Goal: Transaction & Acquisition: Download file/media

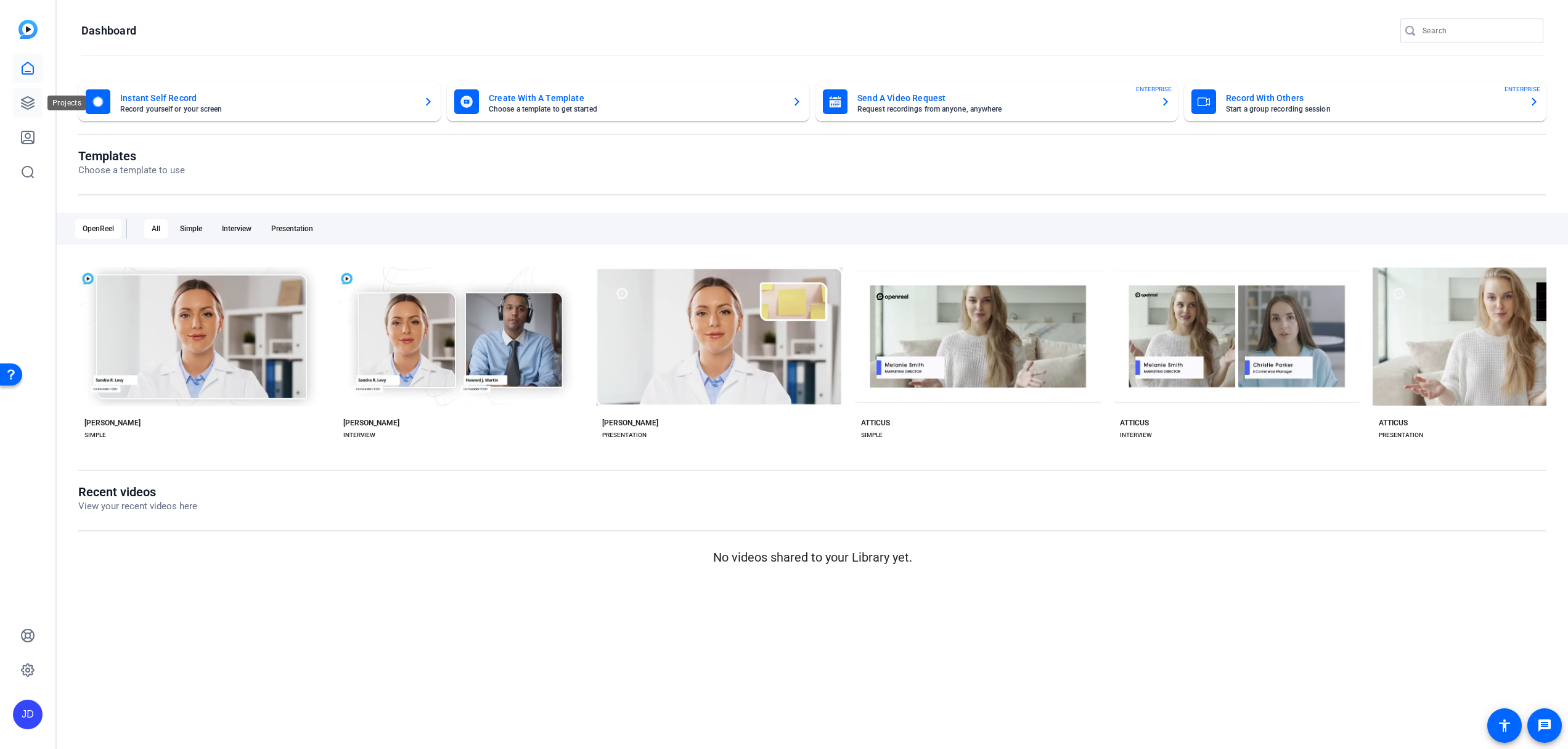
click at [40, 95] on link at bounding box center [28, 102] width 30 height 30
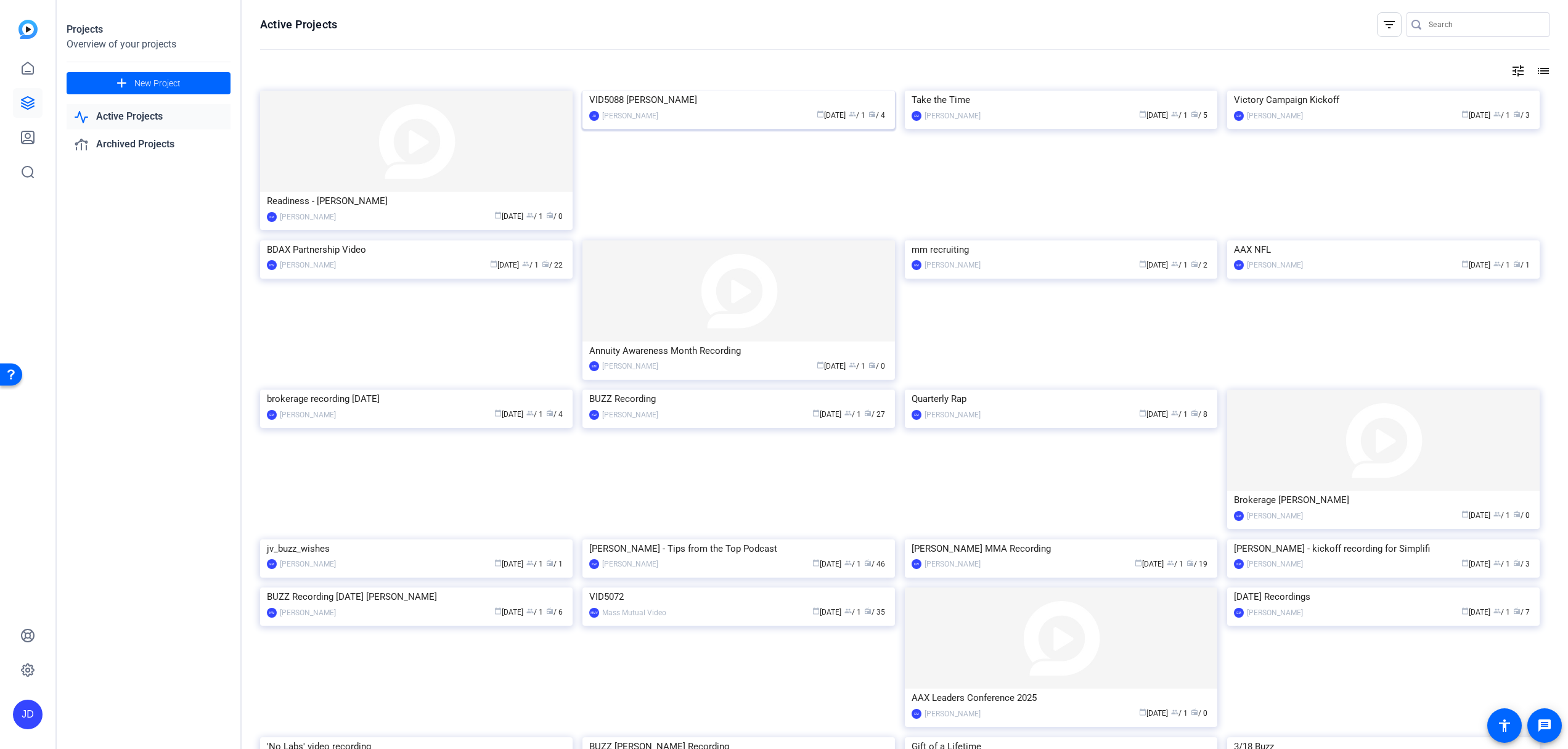
click at [664, 91] on img at bounding box center [738, 91] width 312 height 0
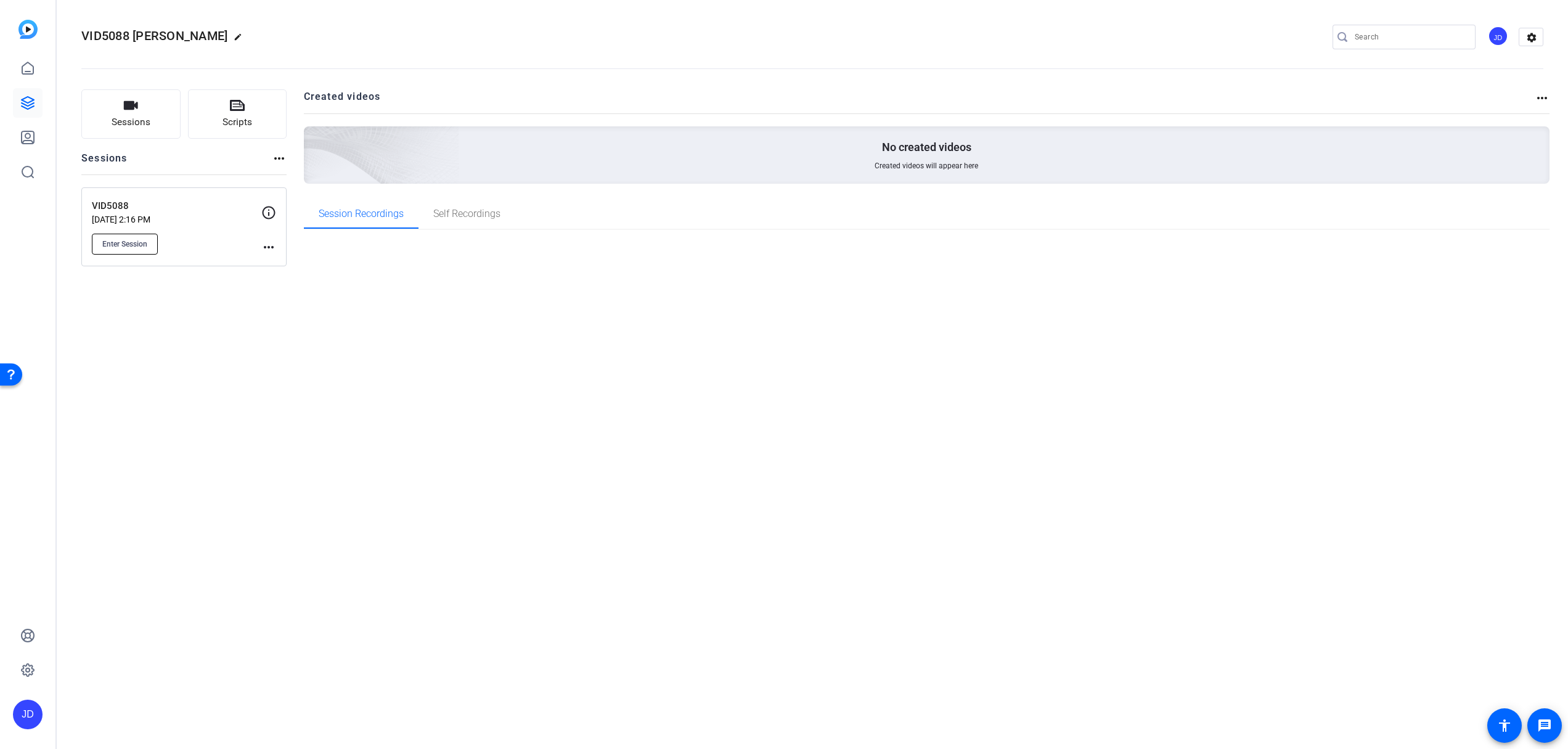
click at [119, 242] on span "Enter Session" at bounding box center [125, 244] width 45 height 10
click at [215, 225] on div "VID5088 Sep 15, 2025 @ 2:16 PM Enter Session" at bounding box center [176, 227] width 170 height 55
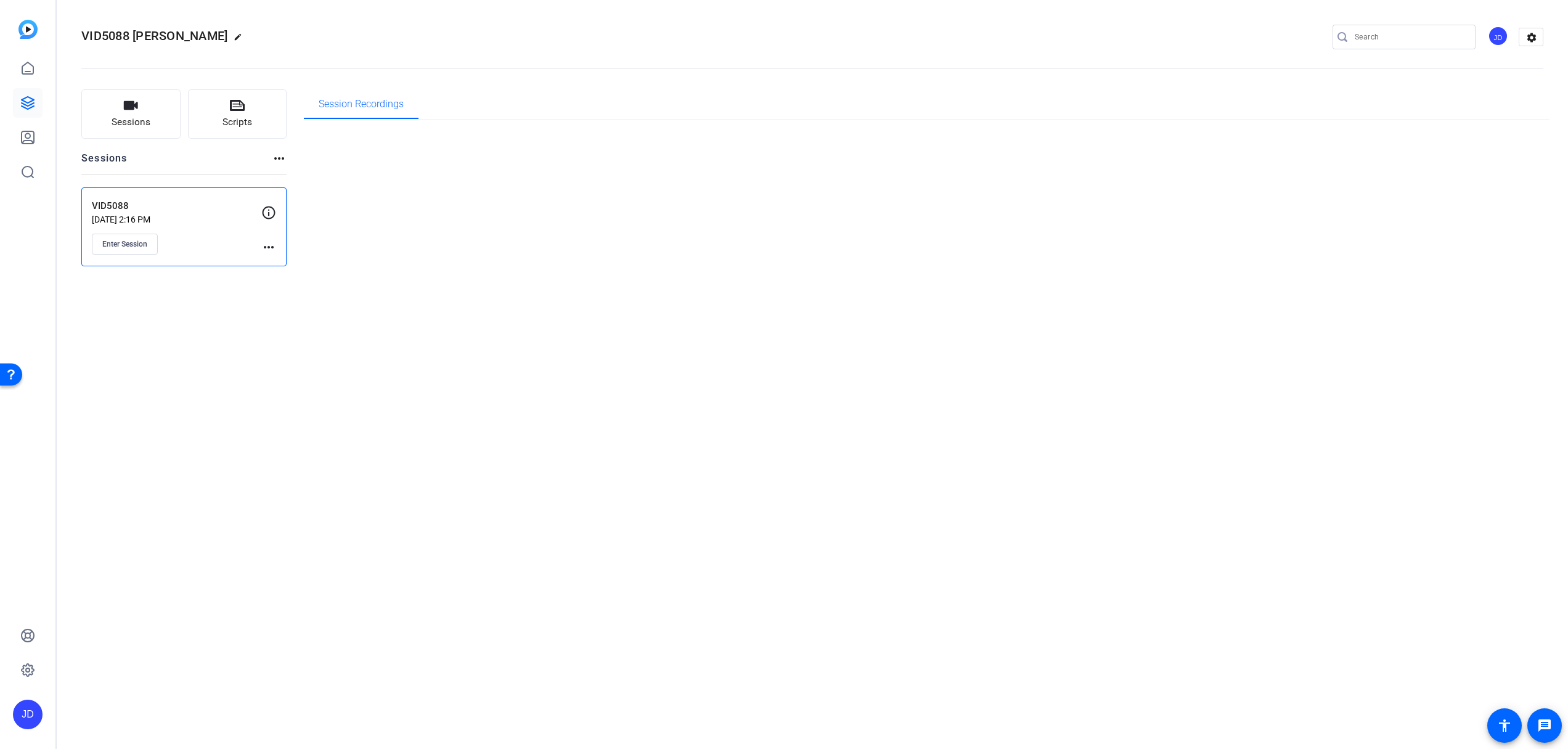
click at [214, 225] on div "VID5088 Sep 15, 2025 @ 2:16 PM Enter Session" at bounding box center [176, 227] width 170 height 55
click at [109, 121] on button "Sessions" at bounding box center [131, 114] width 100 height 49
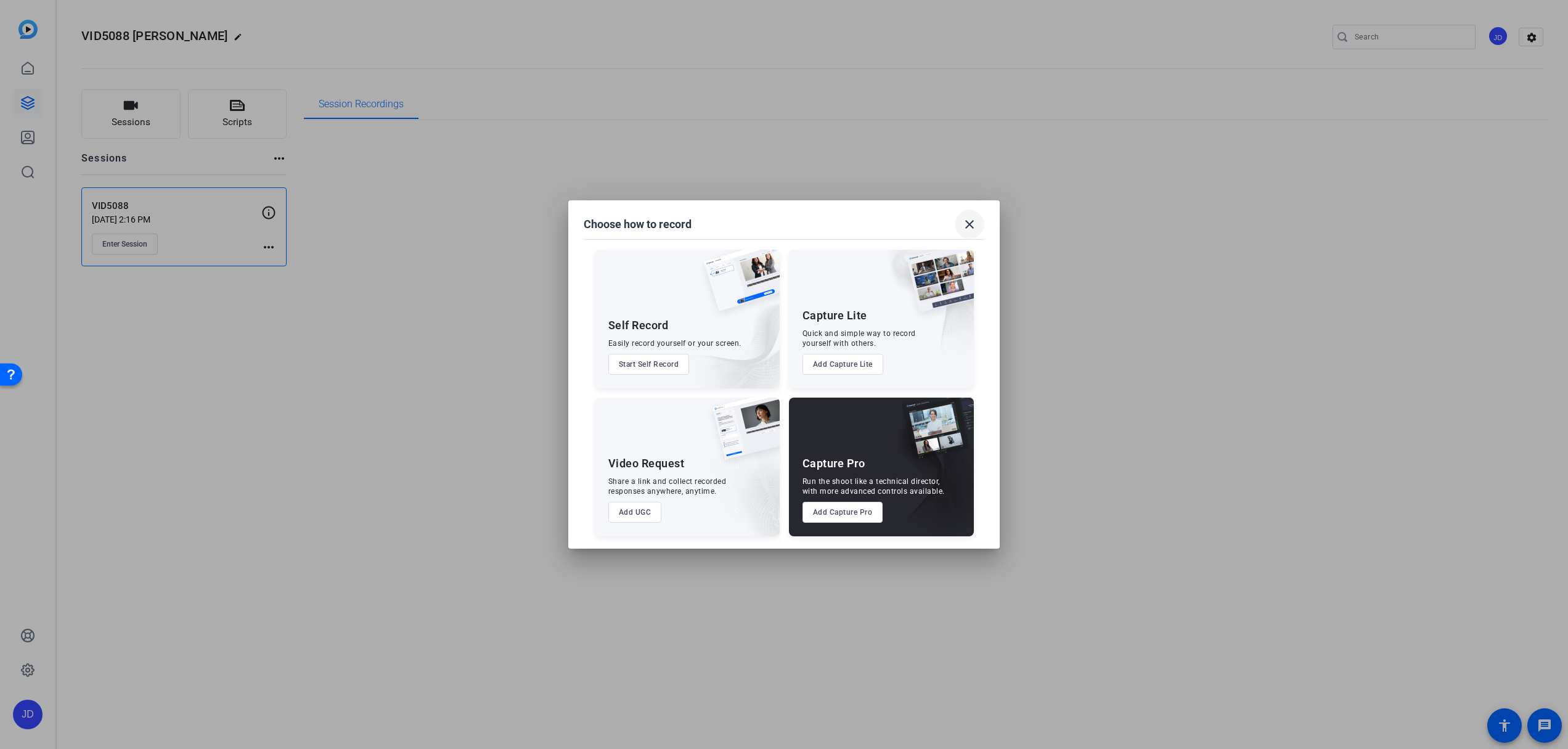
click at [970, 233] on span at bounding box center [970, 225] width 30 height 30
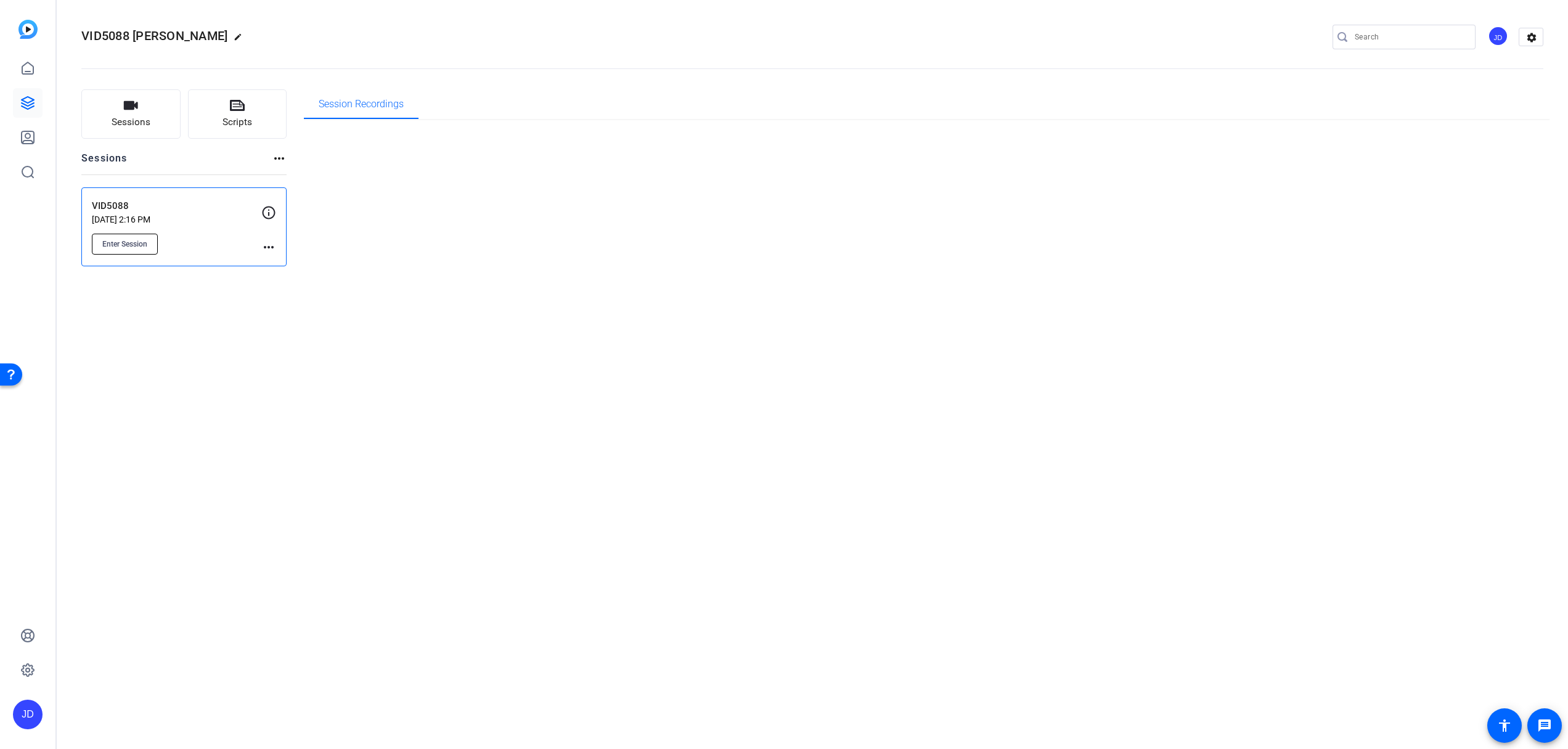
click at [137, 239] on span "Enter Session" at bounding box center [125, 244] width 45 height 10
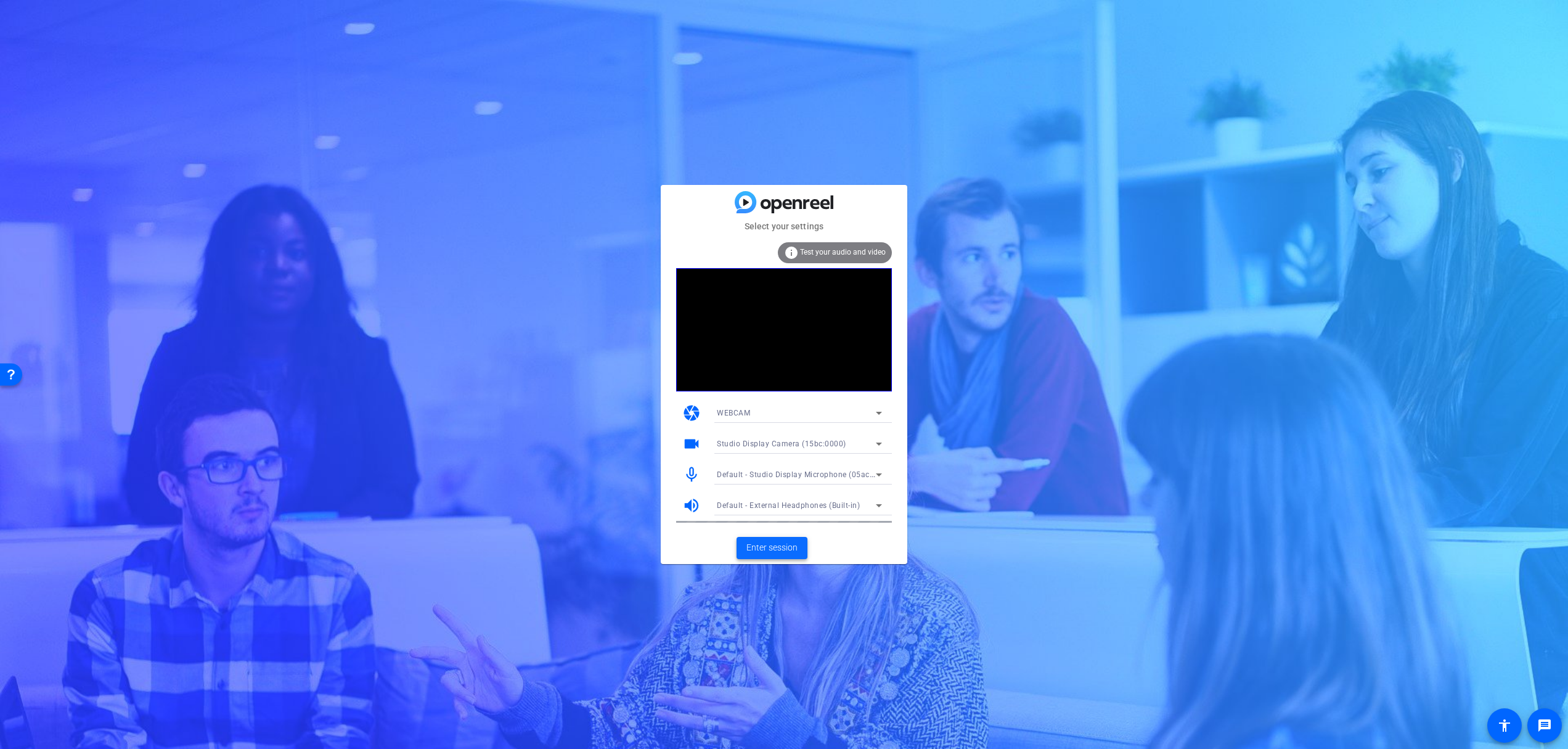
click at [783, 547] on span "Enter session" at bounding box center [773, 547] width 51 height 13
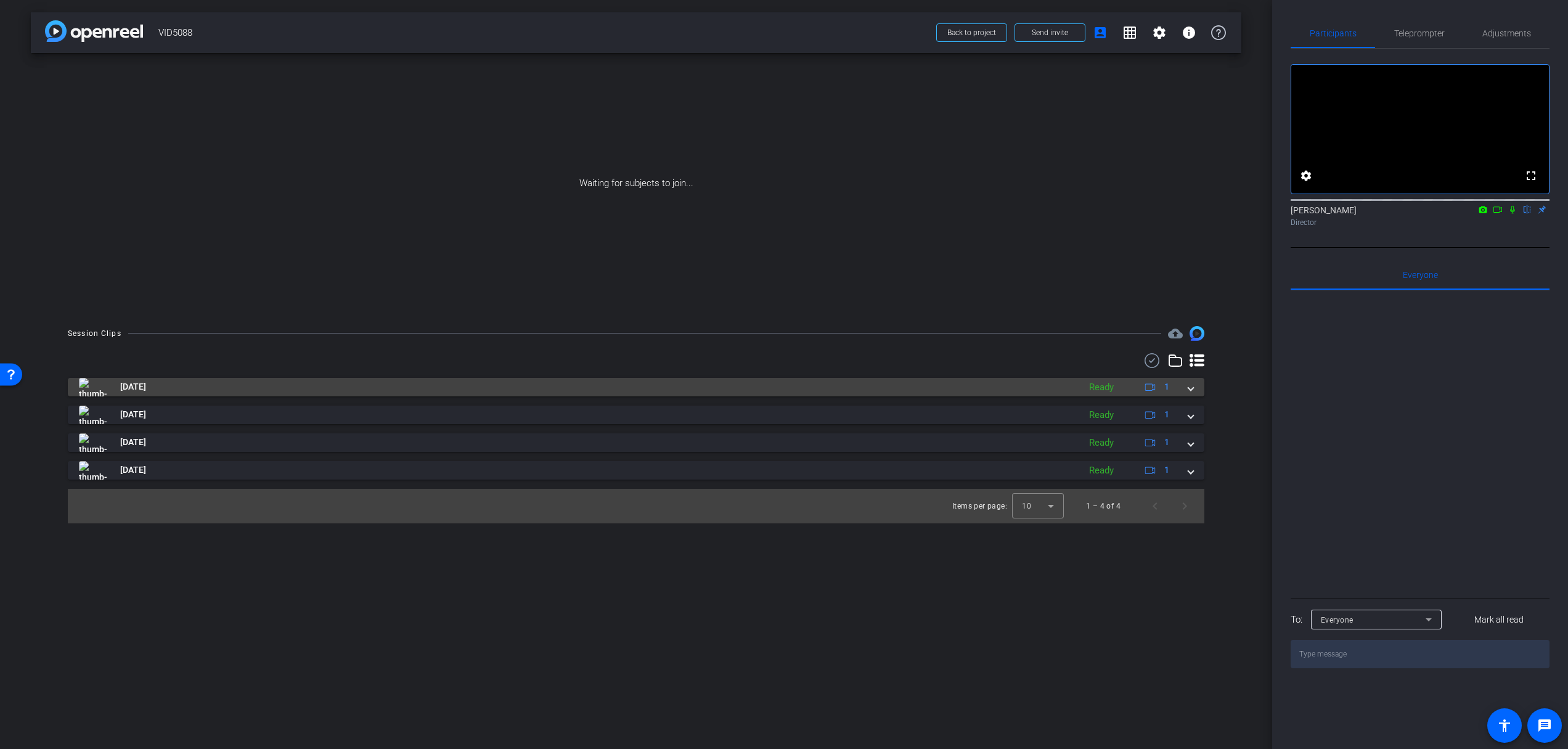
click at [1187, 391] on div "Sep 15, 2025 Ready 1" at bounding box center [634, 386] width 1110 height 19
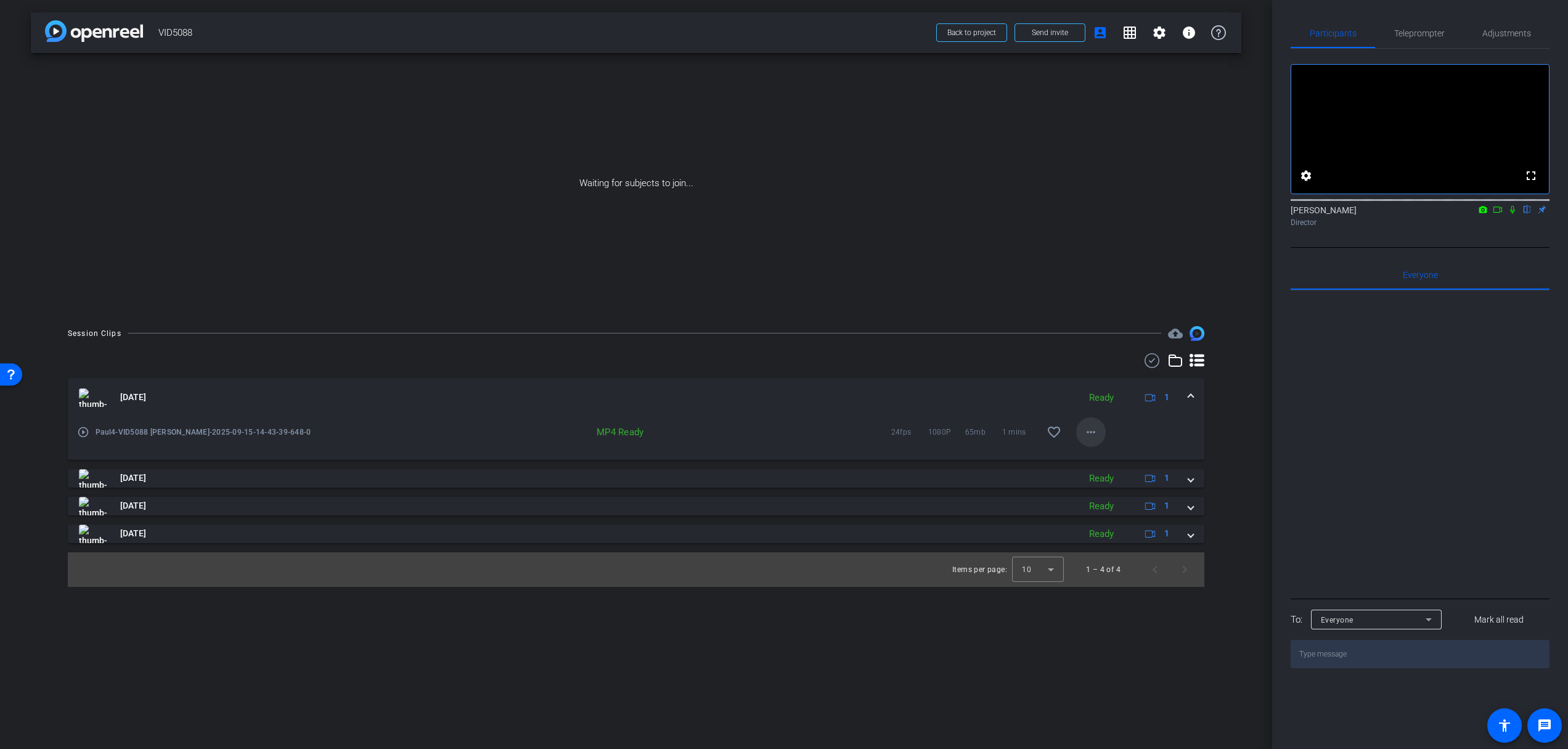
click at [1101, 431] on span at bounding box center [1091, 432] width 30 height 30
click at [1124, 454] on span "Download Original" at bounding box center [1119, 457] width 65 height 15
click at [1105, 437] on span at bounding box center [1091, 432] width 30 height 30
click at [1119, 489] on span "Download MP4" at bounding box center [1119, 489] width 65 height 15
